Goal: Book appointment/travel/reservation

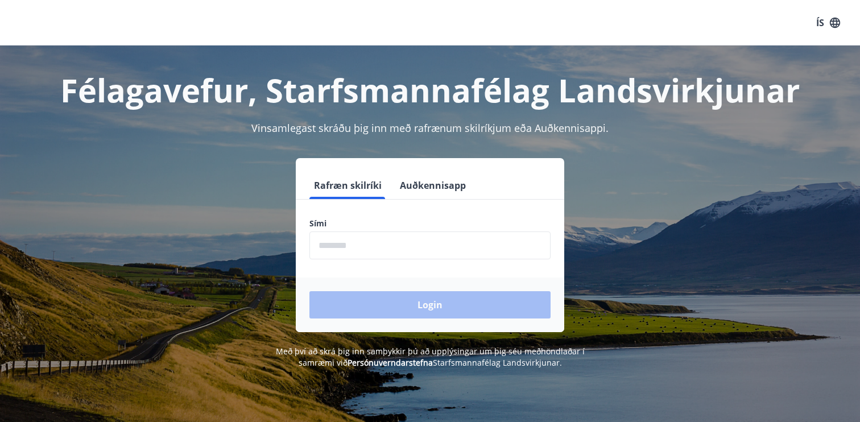
click at [417, 189] on button "Auðkennisapp" at bounding box center [432, 185] width 75 height 27
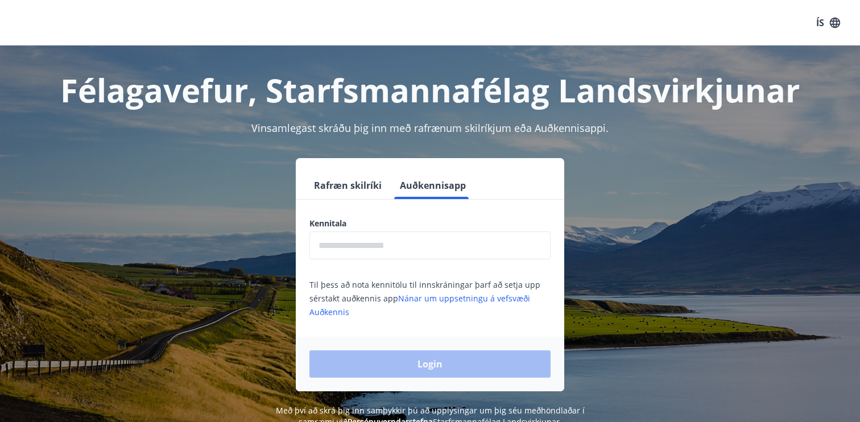
click at [406, 240] on input "text" at bounding box center [430, 246] width 241 height 28
type input "**********"
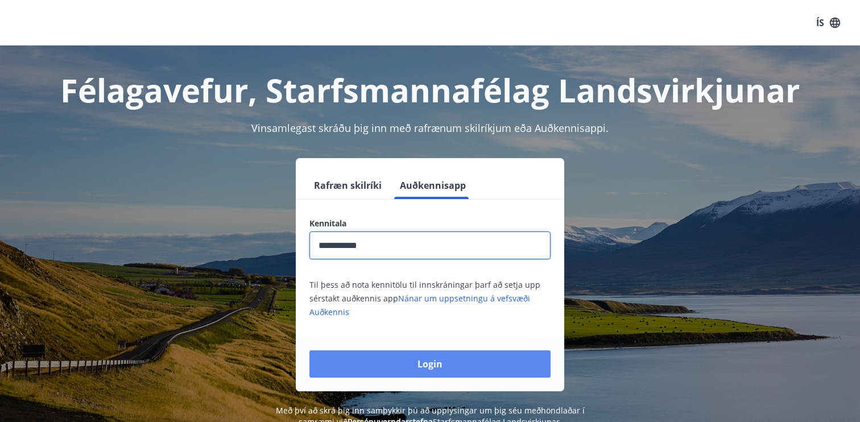
click at [454, 364] on button "Login" at bounding box center [430, 364] width 241 height 27
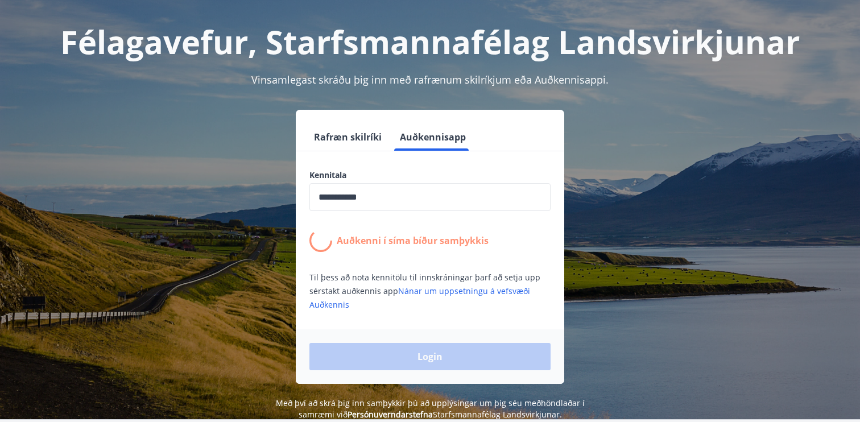
scroll to position [49, 0]
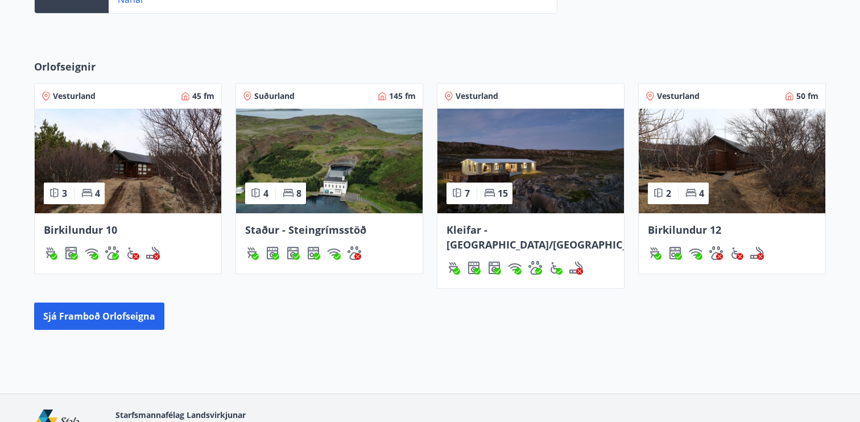
scroll to position [462, 0]
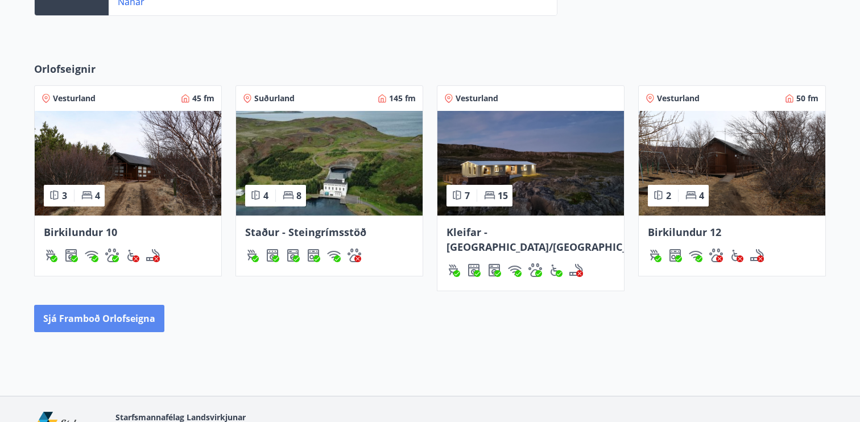
click at [128, 305] on button "Sjá framboð orlofseigna" at bounding box center [99, 318] width 130 height 27
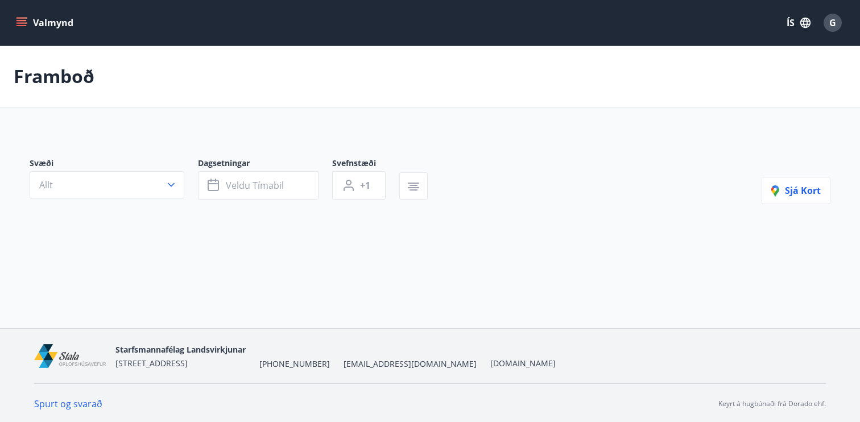
scroll to position [2, 0]
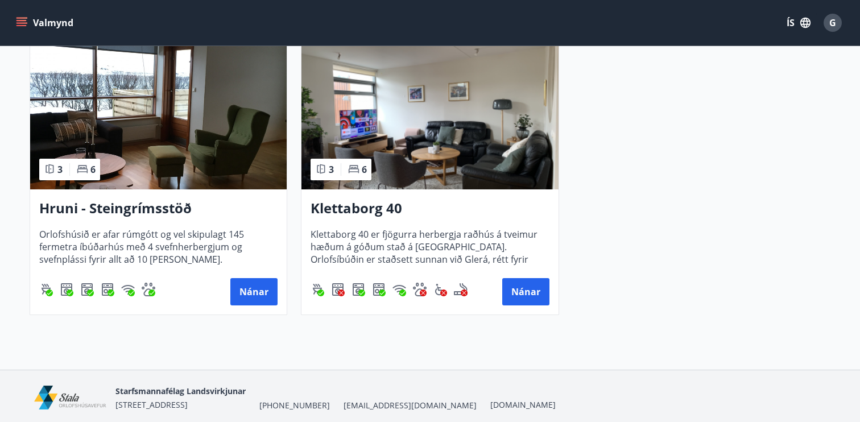
click at [396, 138] on img at bounding box center [430, 117] width 257 height 143
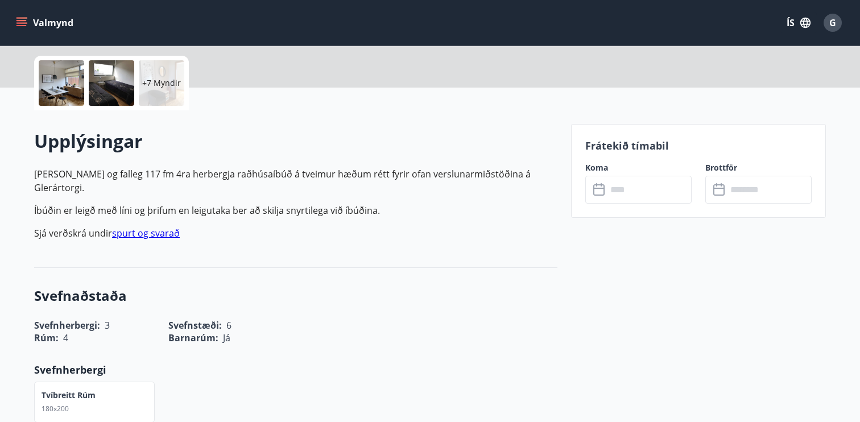
scroll to position [254, 0]
click at [659, 184] on input "text" at bounding box center [649, 189] width 85 height 28
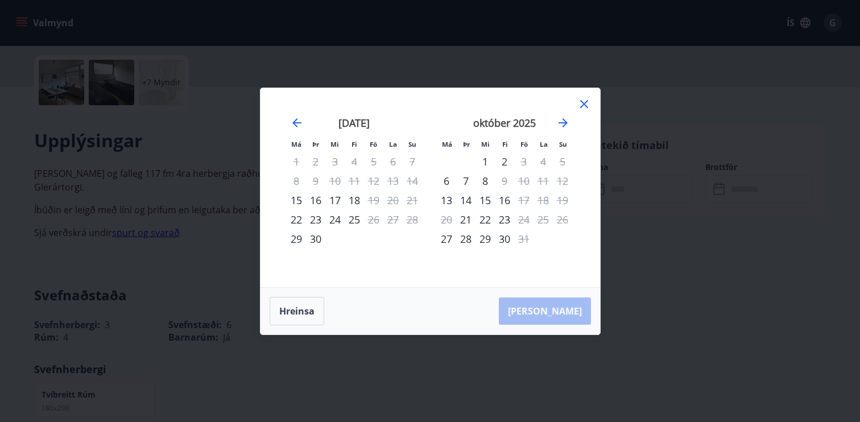
click at [590, 100] on icon at bounding box center [585, 104] width 14 height 14
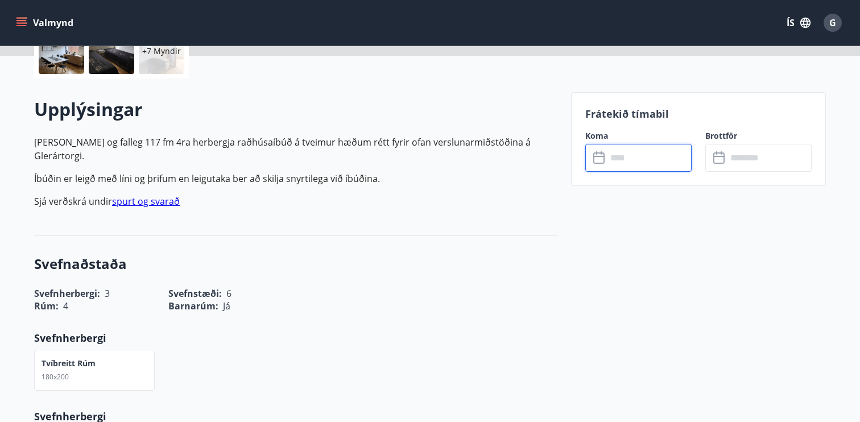
scroll to position [0, 0]
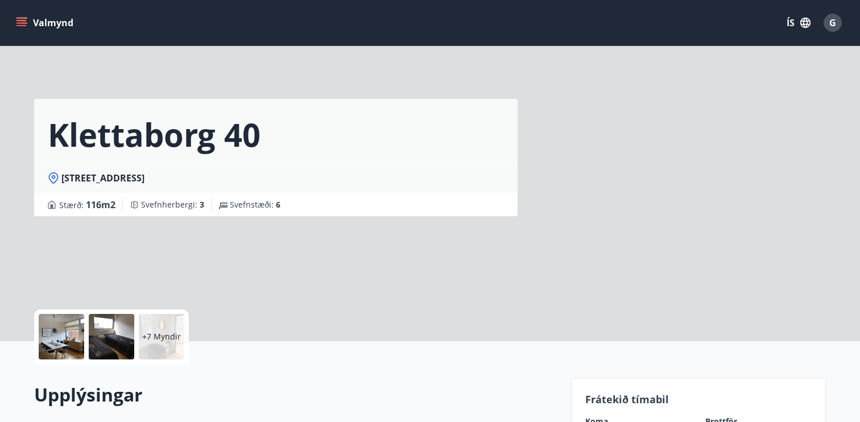
click at [28, 21] on button "Valmynd" at bounding box center [46, 23] width 64 height 20
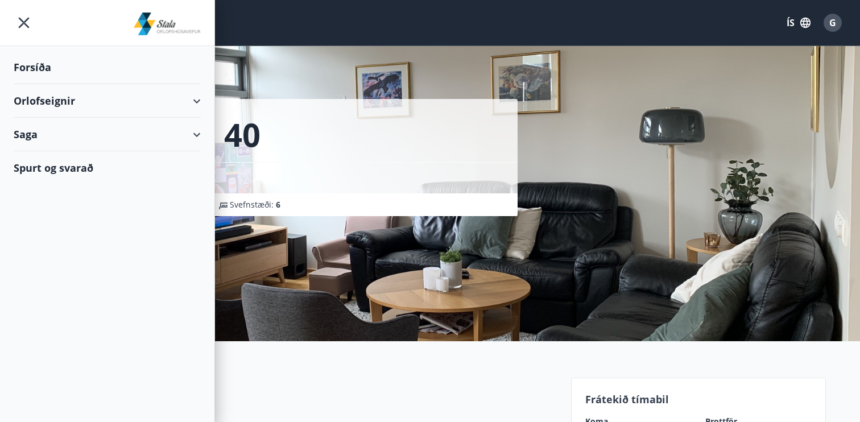
click at [391, 393] on h2 "Upplýsingar" at bounding box center [296, 394] width 524 height 25
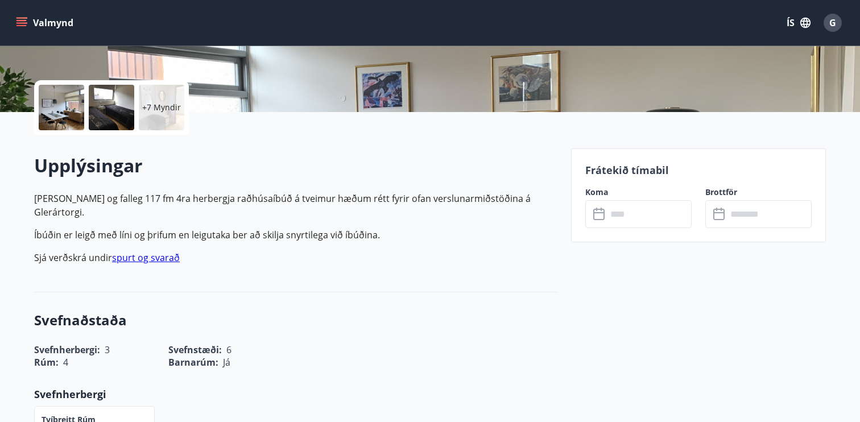
scroll to position [285, 0]
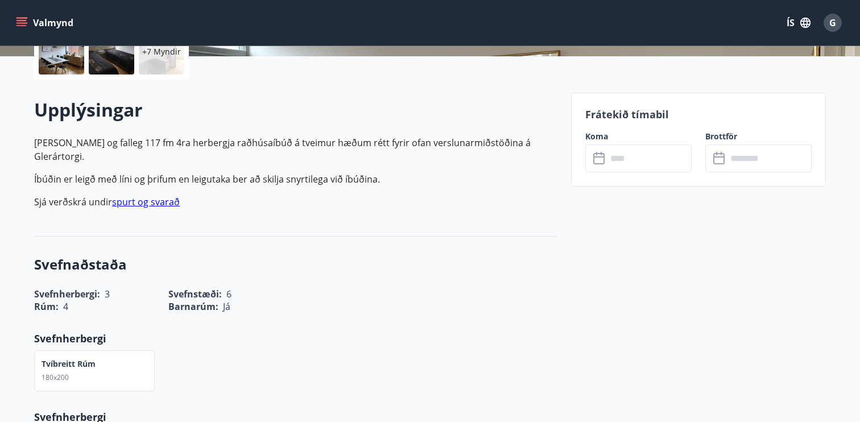
click at [632, 160] on input "text" at bounding box center [649, 159] width 85 height 28
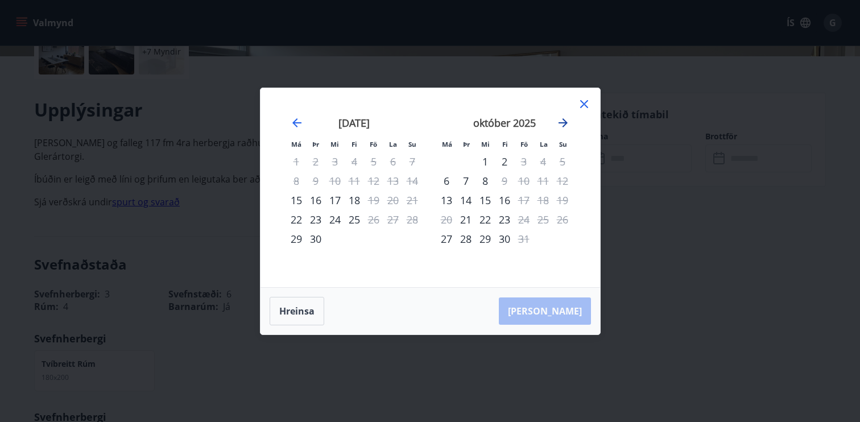
click at [562, 118] on icon "Move forward to switch to the next month." at bounding box center [564, 123] width 14 height 14
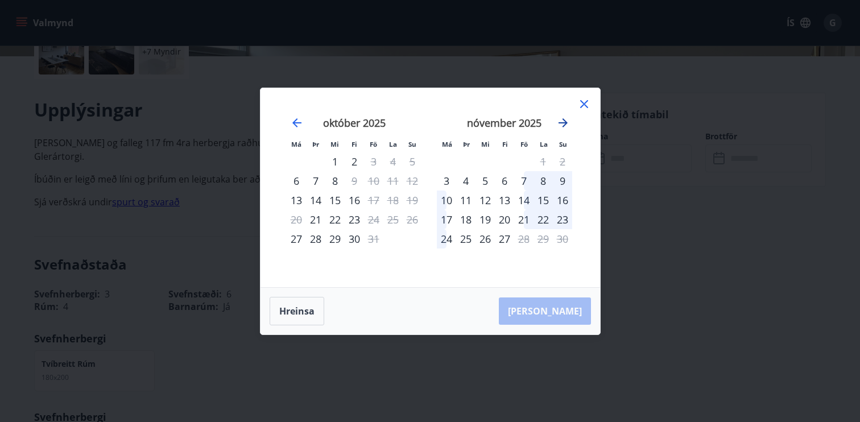
click at [562, 118] on icon "Move forward to switch to the next month." at bounding box center [564, 123] width 14 height 14
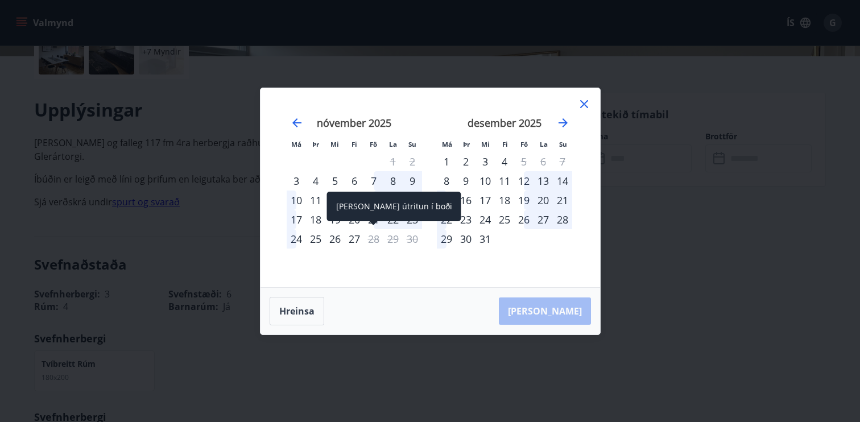
drag, startPoint x: 372, startPoint y: 241, endPoint x: 378, endPoint y: 241, distance: 6.3
click at [377, 241] on div "28" at bounding box center [373, 238] width 19 height 19
click at [301, 125] on icon "Move backward to switch to the previous month." at bounding box center [297, 123] width 14 height 14
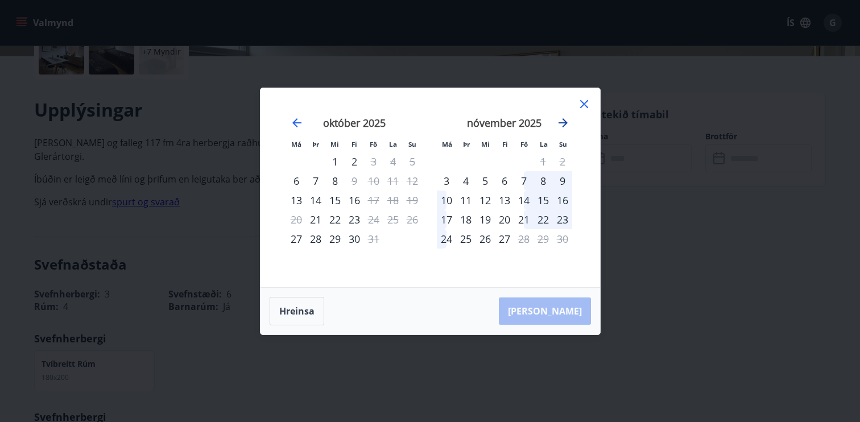
click at [565, 127] on icon "Move forward to switch to the next month." at bounding box center [564, 123] width 14 height 14
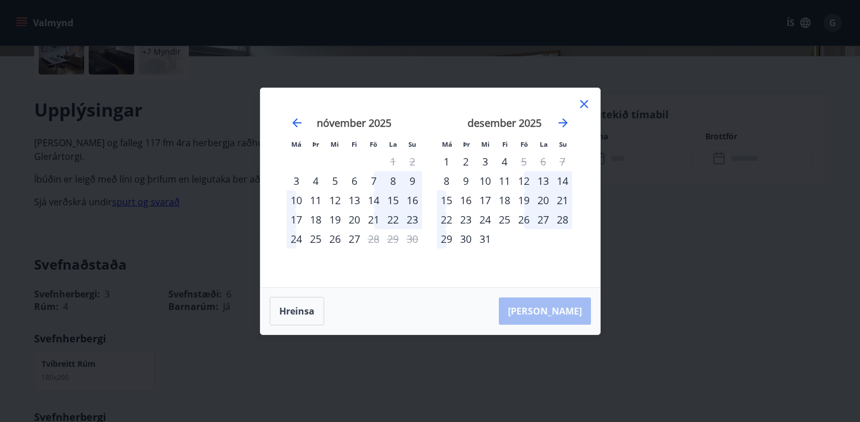
click at [558, 200] on div "21" at bounding box center [562, 200] width 19 height 19
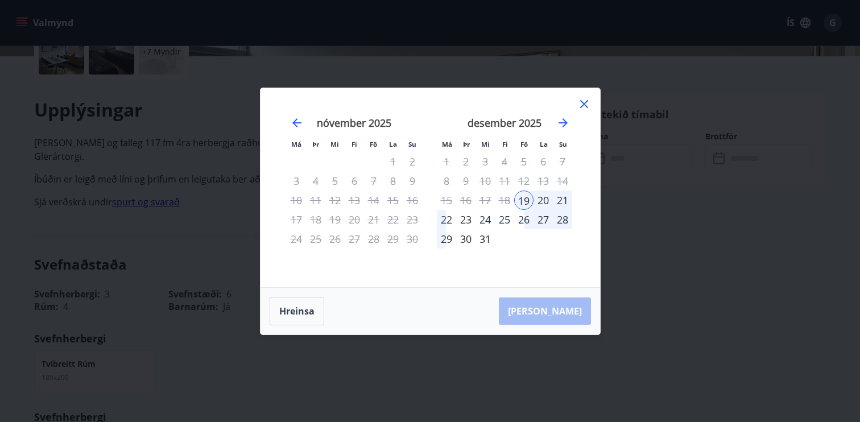
click at [558, 219] on div "28" at bounding box center [562, 219] width 19 height 19
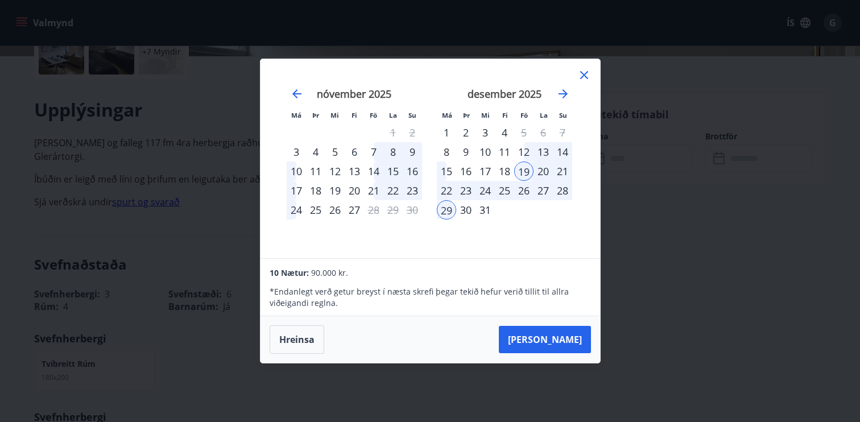
click at [530, 191] on div "26" at bounding box center [523, 190] width 19 height 19
click at [533, 164] on div "19" at bounding box center [523, 171] width 19 height 19
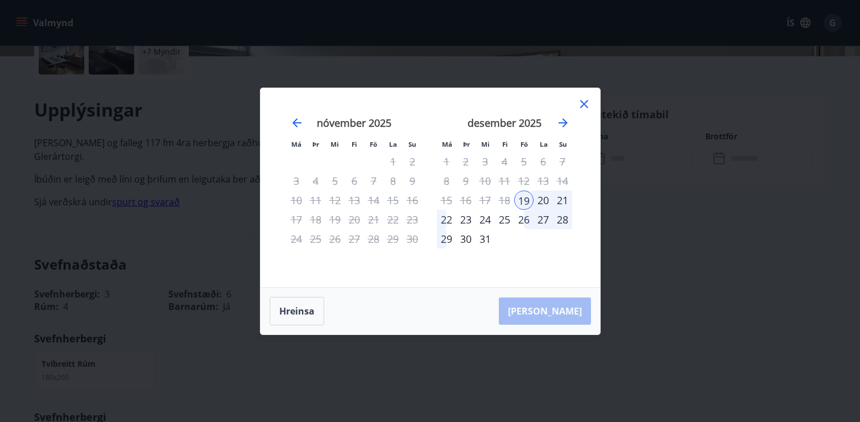
click at [541, 202] on div "20" at bounding box center [543, 200] width 19 height 19
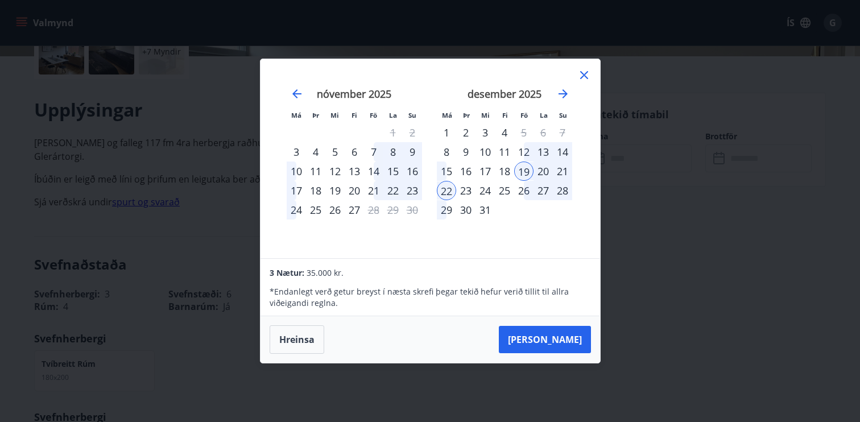
click at [563, 175] on div "21" at bounding box center [562, 171] width 19 height 19
click at [545, 170] on div "20" at bounding box center [543, 171] width 19 height 19
click at [563, 190] on div "28" at bounding box center [562, 190] width 19 height 19
click at [525, 170] on div "19" at bounding box center [523, 171] width 19 height 19
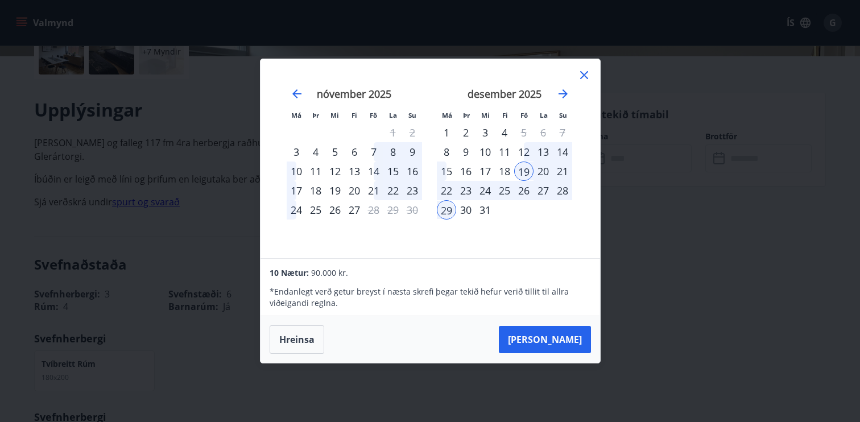
click at [449, 189] on div "22" at bounding box center [446, 190] width 19 height 19
click at [439, 217] on div "29" at bounding box center [446, 209] width 19 height 19
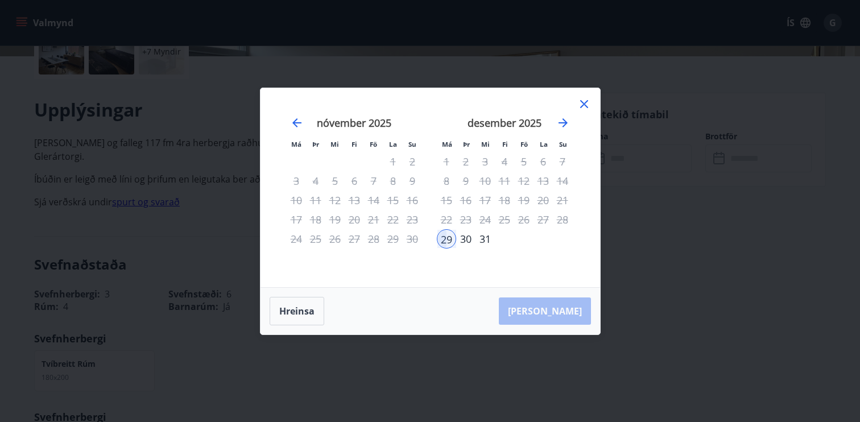
click at [447, 212] on div "22" at bounding box center [446, 219] width 19 height 19
click at [444, 224] on div "22" at bounding box center [446, 219] width 19 height 19
click at [290, 124] on icon "Move backward to switch to the previous month." at bounding box center [297, 123] width 14 height 14
click at [586, 106] on icon at bounding box center [584, 104] width 8 height 8
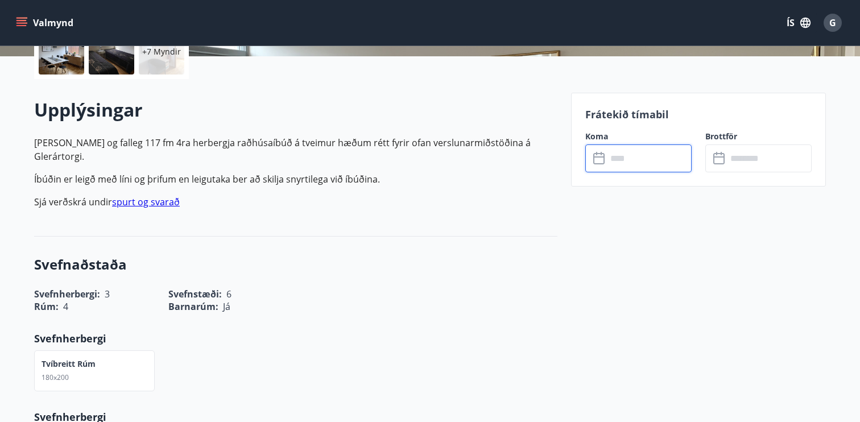
click at [624, 151] on input "text" at bounding box center [649, 159] width 85 height 28
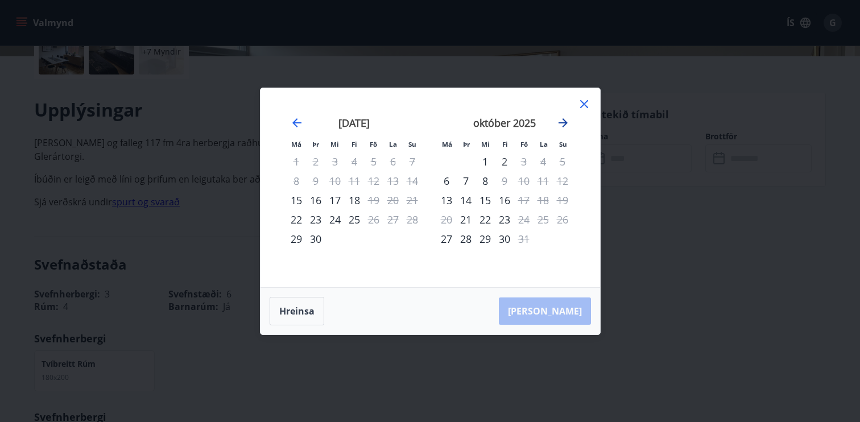
click at [566, 127] on icon "Move forward to switch to the next month." at bounding box center [564, 123] width 14 height 14
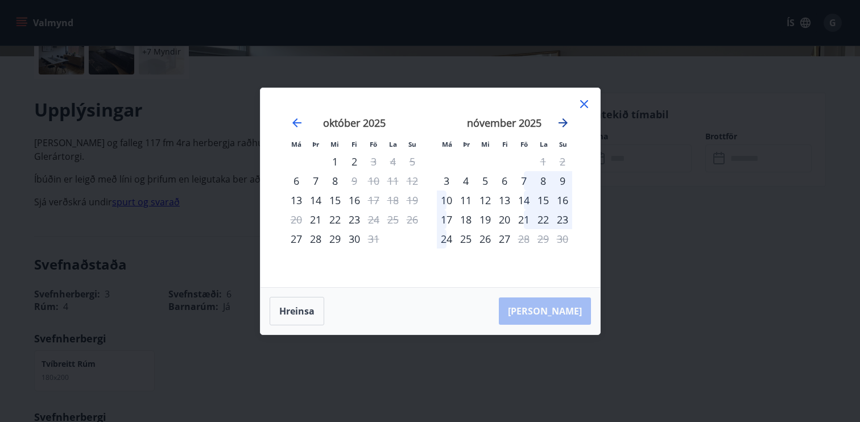
click at [566, 127] on icon "Move forward to switch to the next month." at bounding box center [564, 123] width 14 height 14
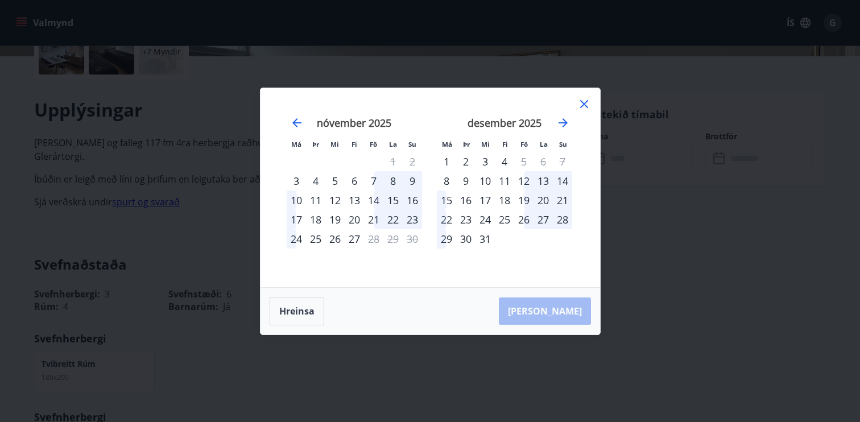
click at [450, 219] on div "22" at bounding box center [446, 219] width 19 height 19
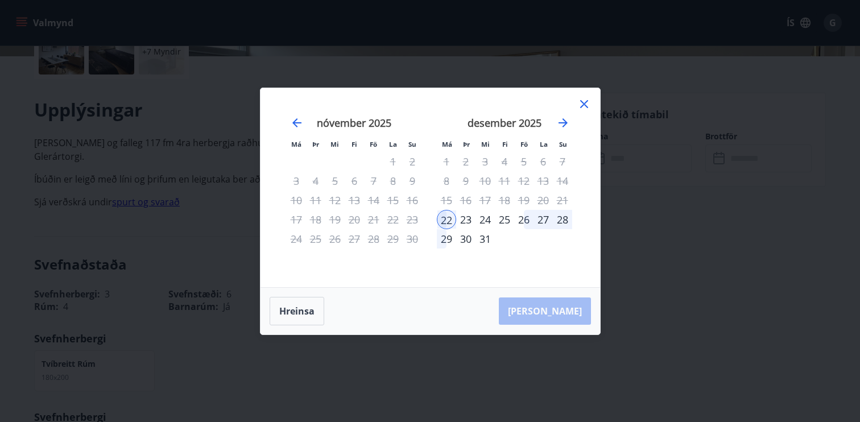
click at [448, 239] on div "29" at bounding box center [446, 238] width 19 height 19
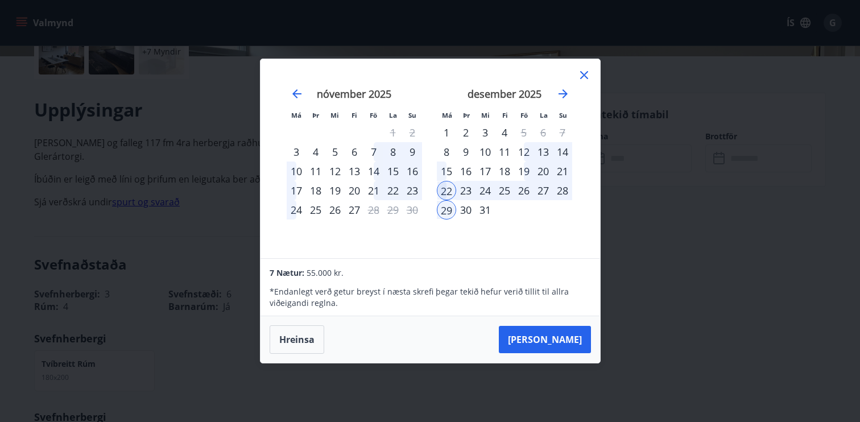
click at [524, 173] on div "19" at bounding box center [523, 171] width 19 height 19
click at [452, 193] on div "22" at bounding box center [446, 190] width 19 height 19
click at [508, 194] on div "25" at bounding box center [504, 190] width 19 height 19
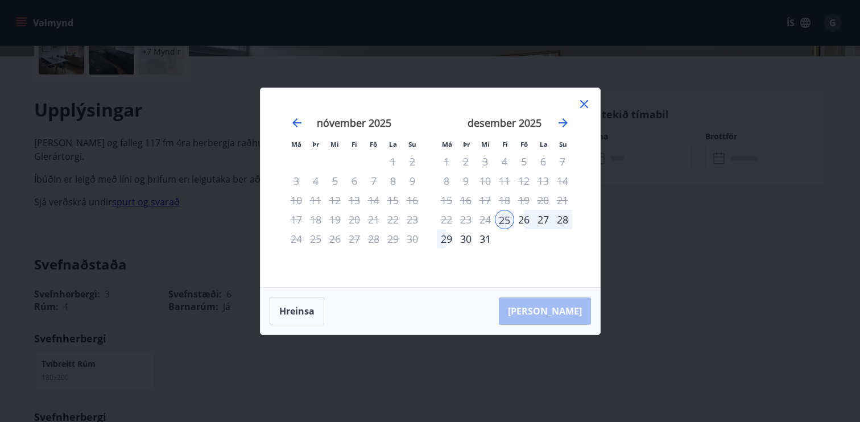
click at [527, 203] on div "19" at bounding box center [523, 200] width 19 height 19
click at [460, 242] on div "30" at bounding box center [465, 238] width 19 height 19
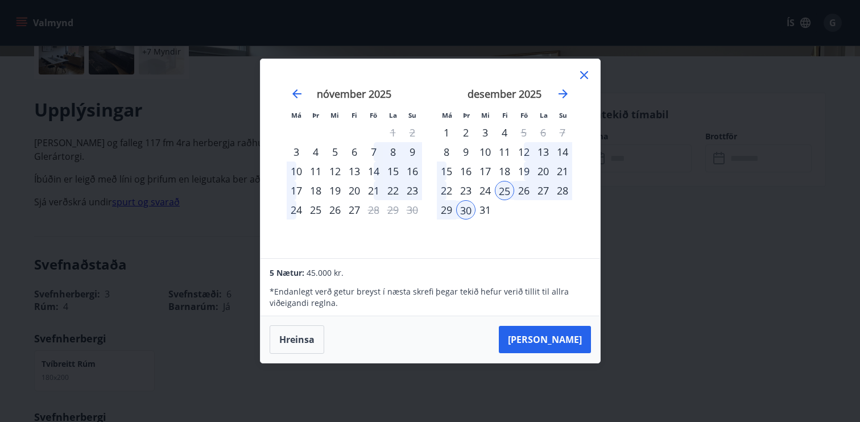
click at [505, 192] on div "25" at bounding box center [504, 190] width 19 height 19
click at [469, 213] on div "30" at bounding box center [465, 209] width 19 height 19
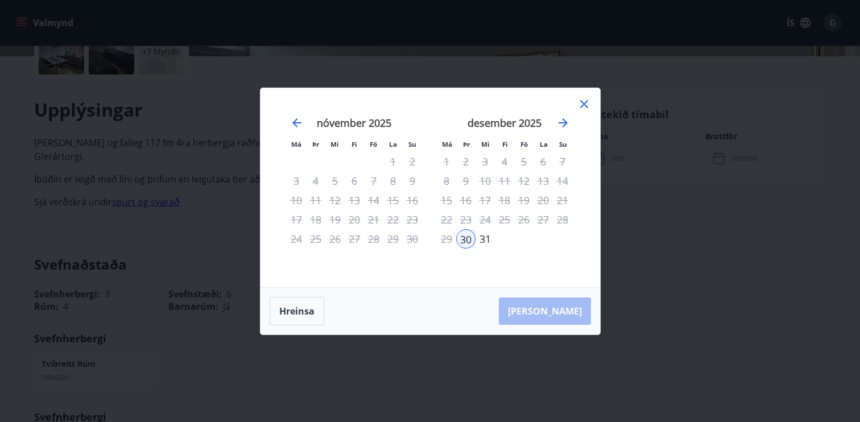
click at [461, 243] on div "30" at bounding box center [465, 238] width 19 height 19
click at [476, 218] on div "24" at bounding box center [485, 219] width 19 height 19
click at [481, 239] on div "31" at bounding box center [485, 238] width 19 height 19
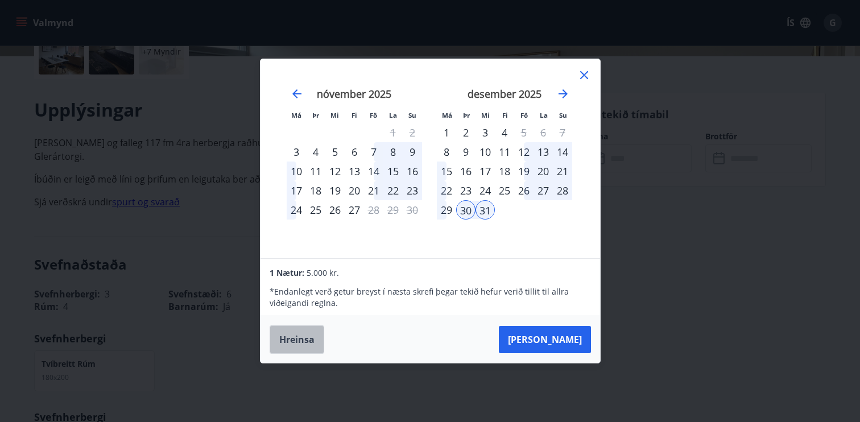
click at [300, 343] on button "Hreinsa" at bounding box center [297, 340] width 55 height 28
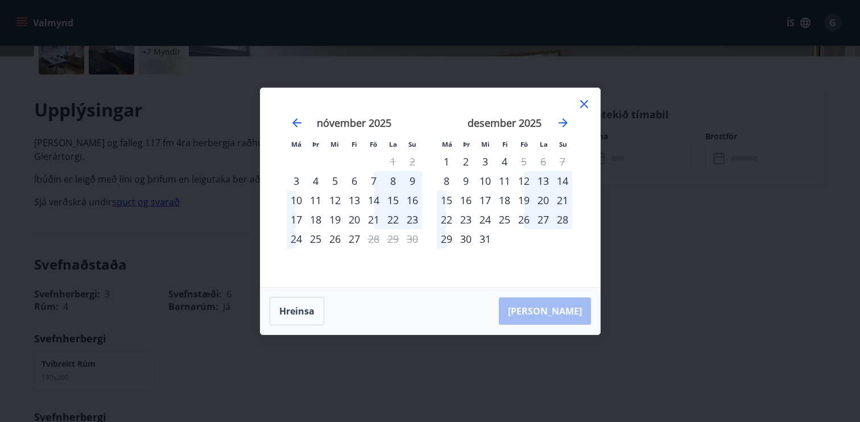
click at [530, 205] on div "19" at bounding box center [523, 200] width 19 height 19
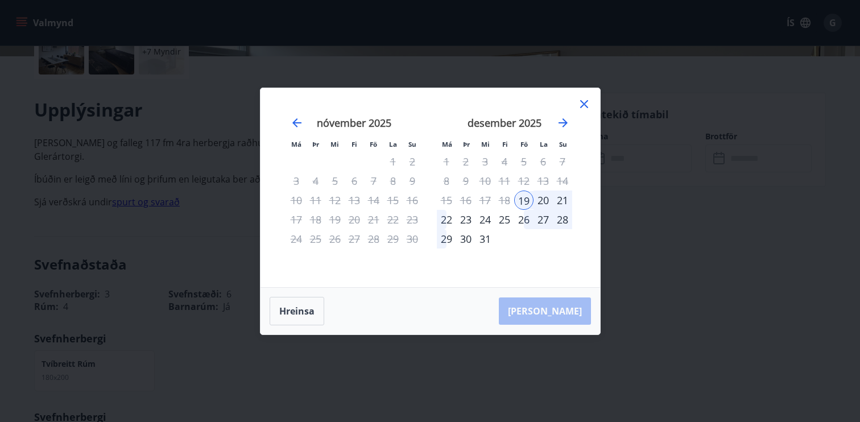
click at [525, 223] on div "26" at bounding box center [523, 219] width 19 height 19
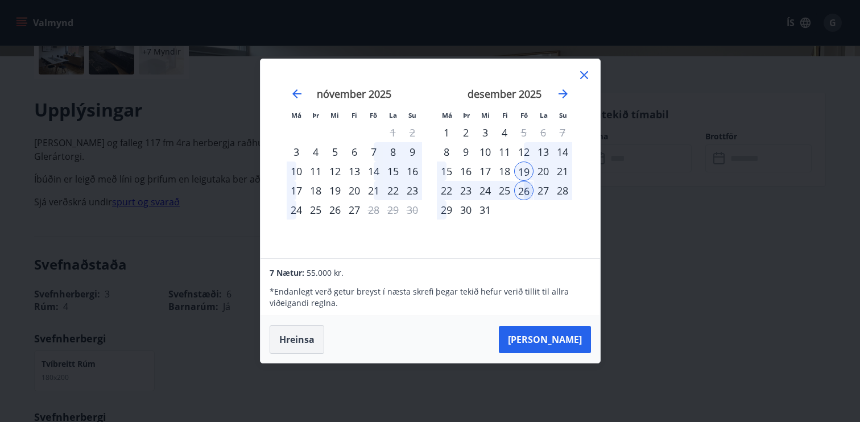
click at [297, 339] on button "Hreinsa" at bounding box center [297, 340] width 55 height 28
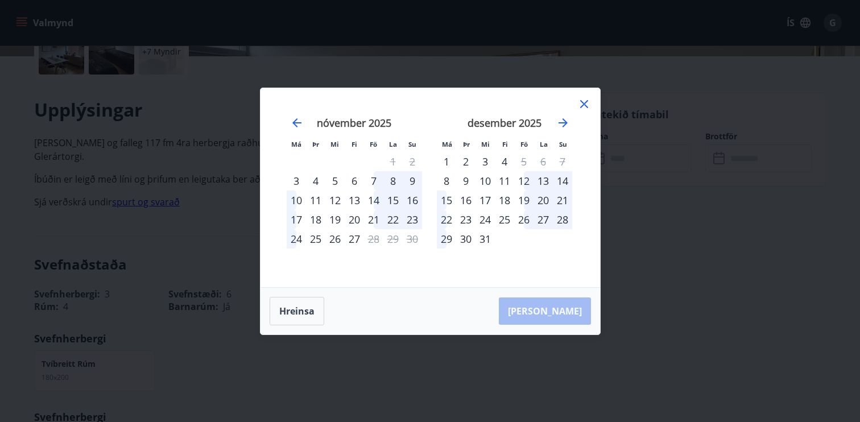
click at [526, 205] on div "19" at bounding box center [523, 200] width 19 height 19
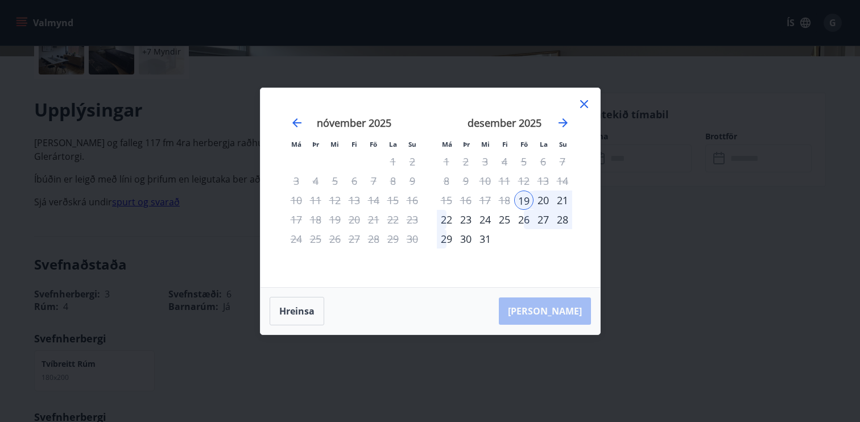
click at [448, 238] on div "29" at bounding box center [446, 238] width 19 height 19
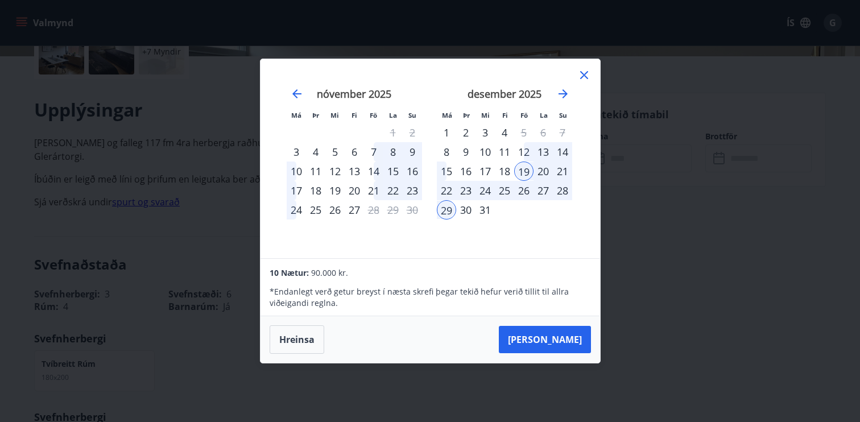
click at [527, 190] on div "26" at bounding box center [523, 190] width 19 height 19
click at [444, 212] on div "29" at bounding box center [446, 209] width 19 height 19
click at [527, 170] on div "19" at bounding box center [523, 171] width 19 height 19
click at [525, 187] on div "26" at bounding box center [523, 190] width 19 height 19
click at [445, 189] on div "22" at bounding box center [446, 190] width 19 height 19
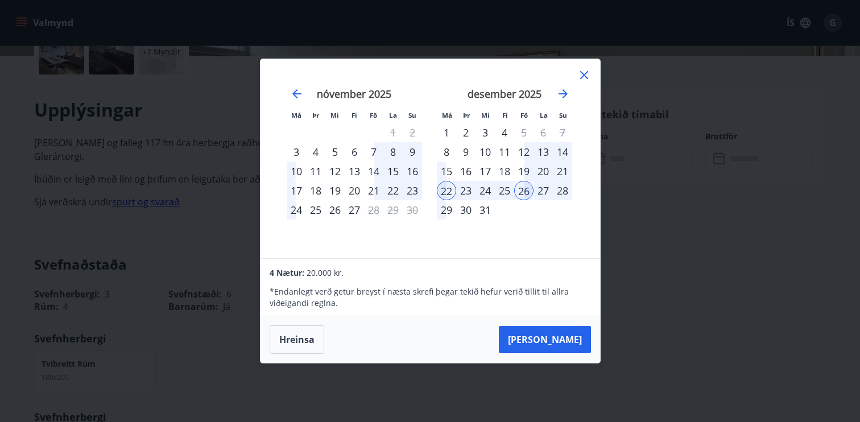
click at [445, 213] on div "29" at bounding box center [446, 209] width 19 height 19
click at [575, 343] on button "[PERSON_NAME]" at bounding box center [545, 339] width 92 height 27
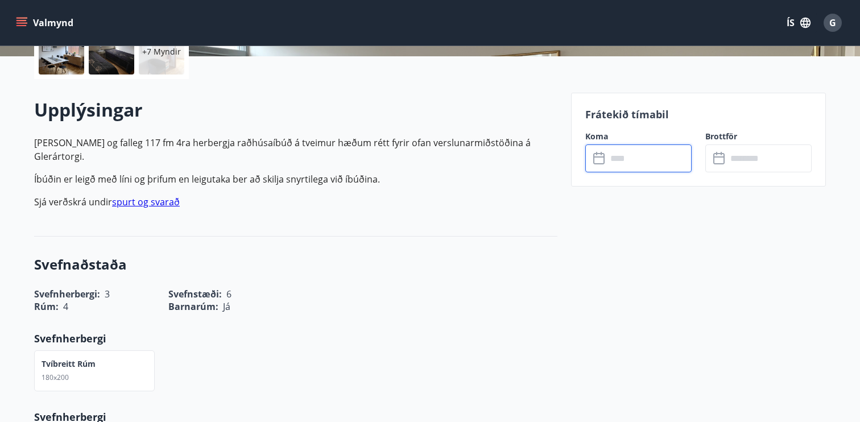
type input "******"
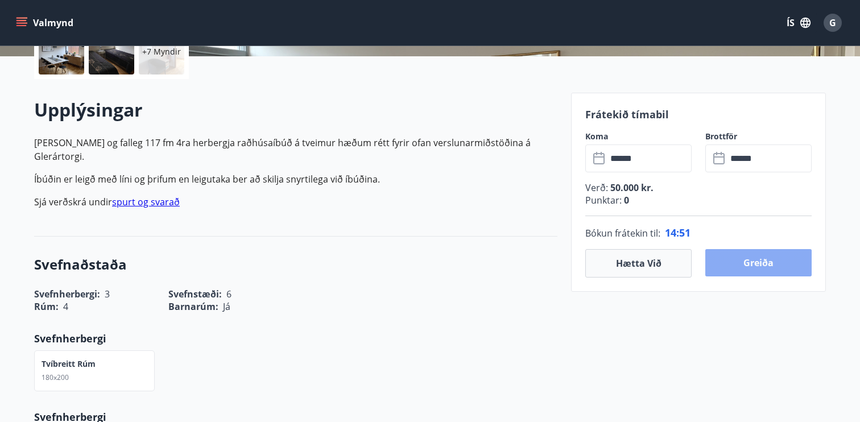
click at [765, 261] on button "Greiða" at bounding box center [759, 262] width 106 height 27
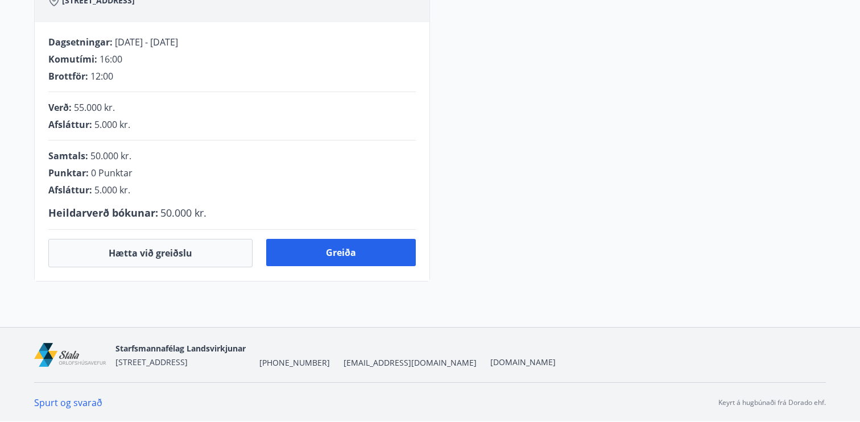
scroll to position [285, 0]
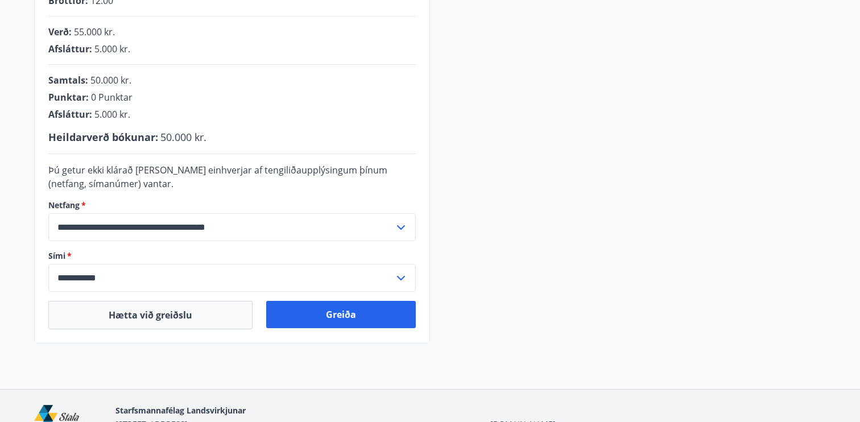
click at [100, 114] on span "5.000 kr." at bounding box center [112, 114] width 36 height 13
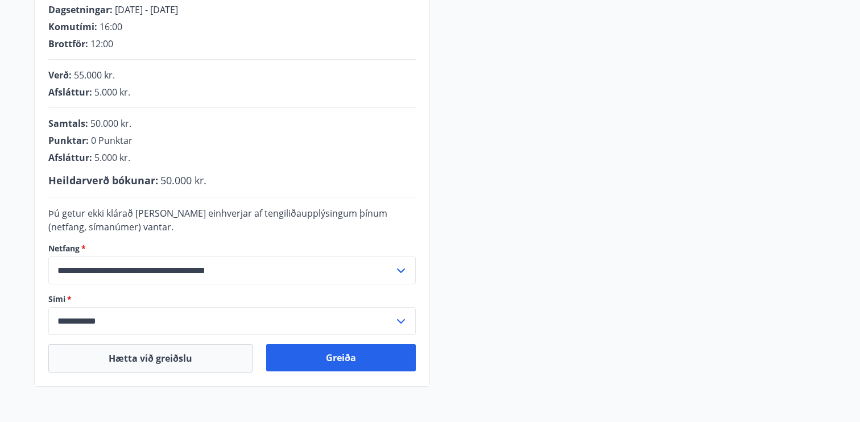
scroll to position [244, 0]
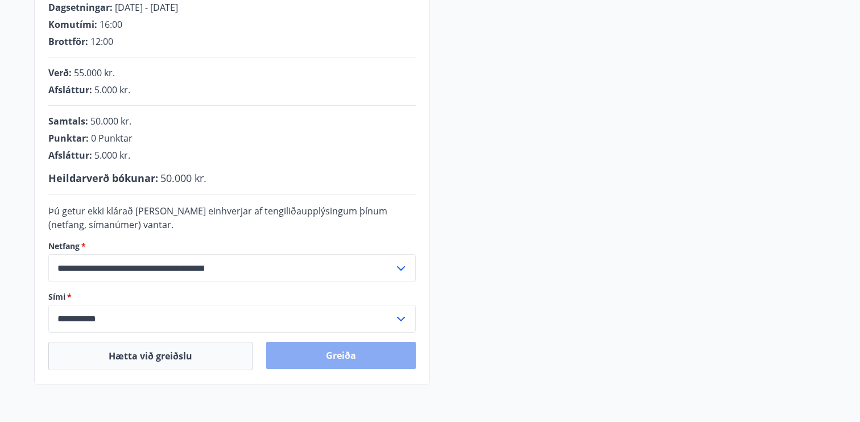
click at [353, 357] on button "Greiða" at bounding box center [341, 355] width 150 height 27
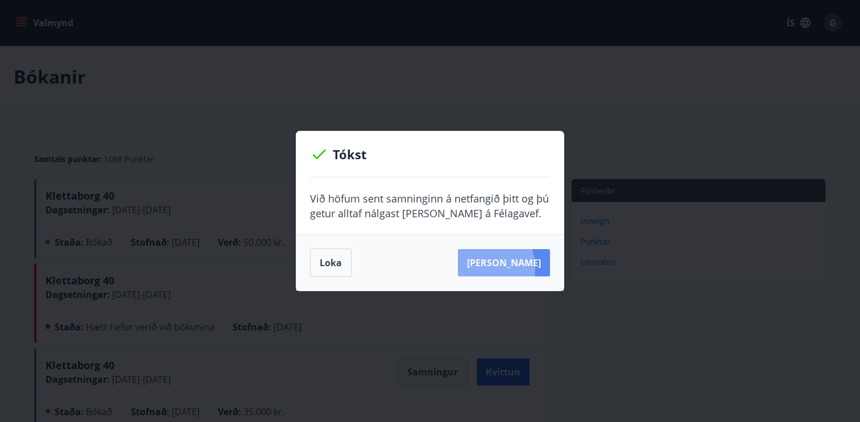
click at [493, 269] on button "[PERSON_NAME]" at bounding box center [504, 262] width 92 height 27
click at [335, 264] on button "Loka" at bounding box center [331, 263] width 42 height 28
